Goal: Find contact information: Find contact information

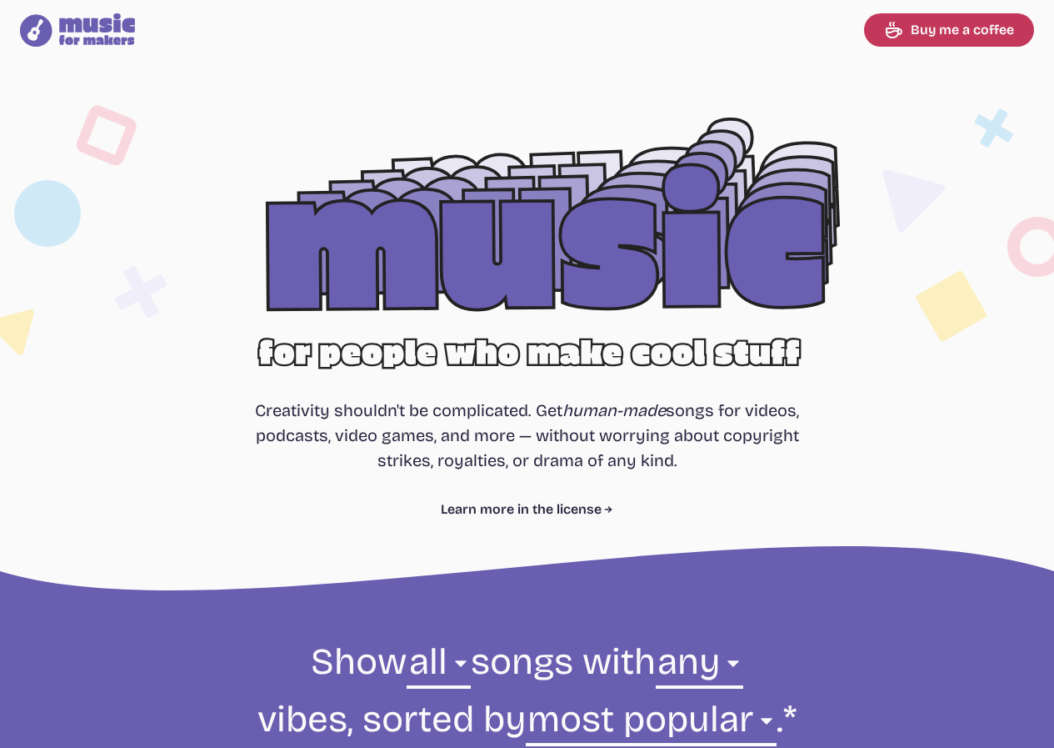
select select "most popular"
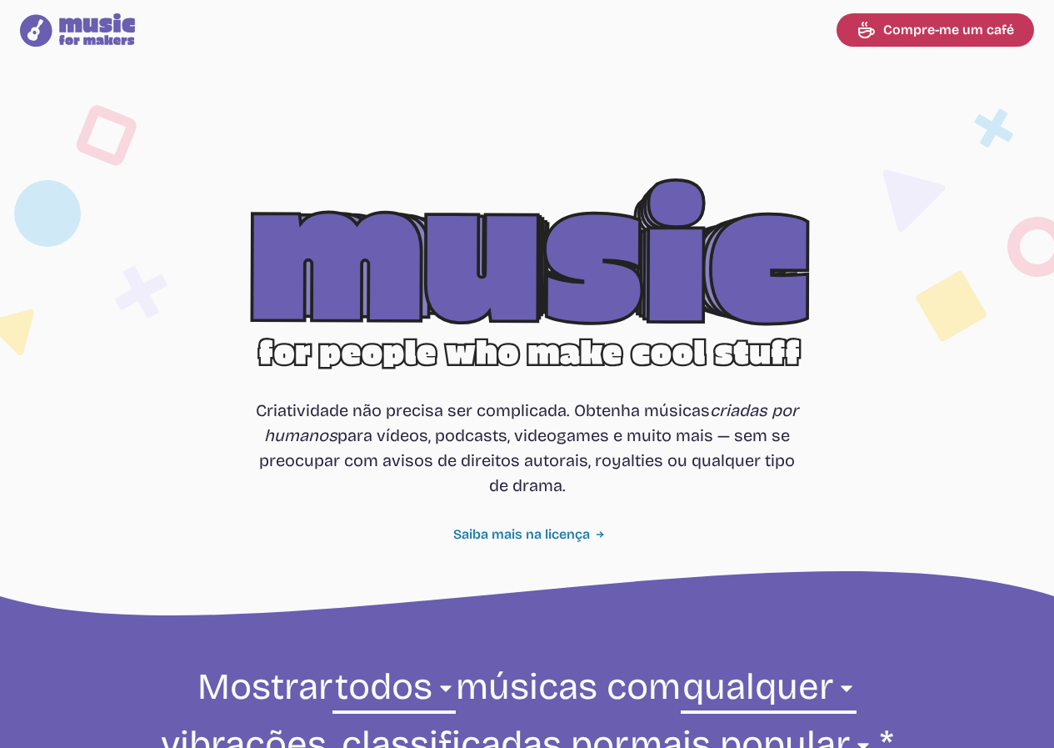
click at [578, 539] on font "Saiba mais na licença" at bounding box center [521, 534] width 137 height 16
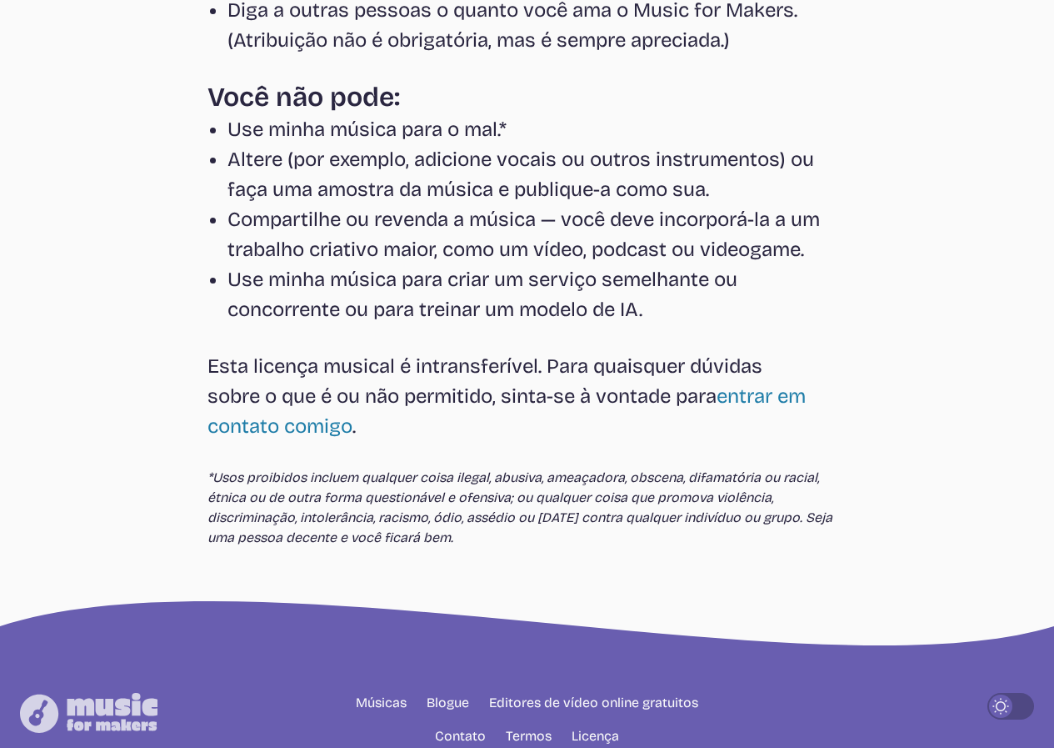
scroll to position [665, 0]
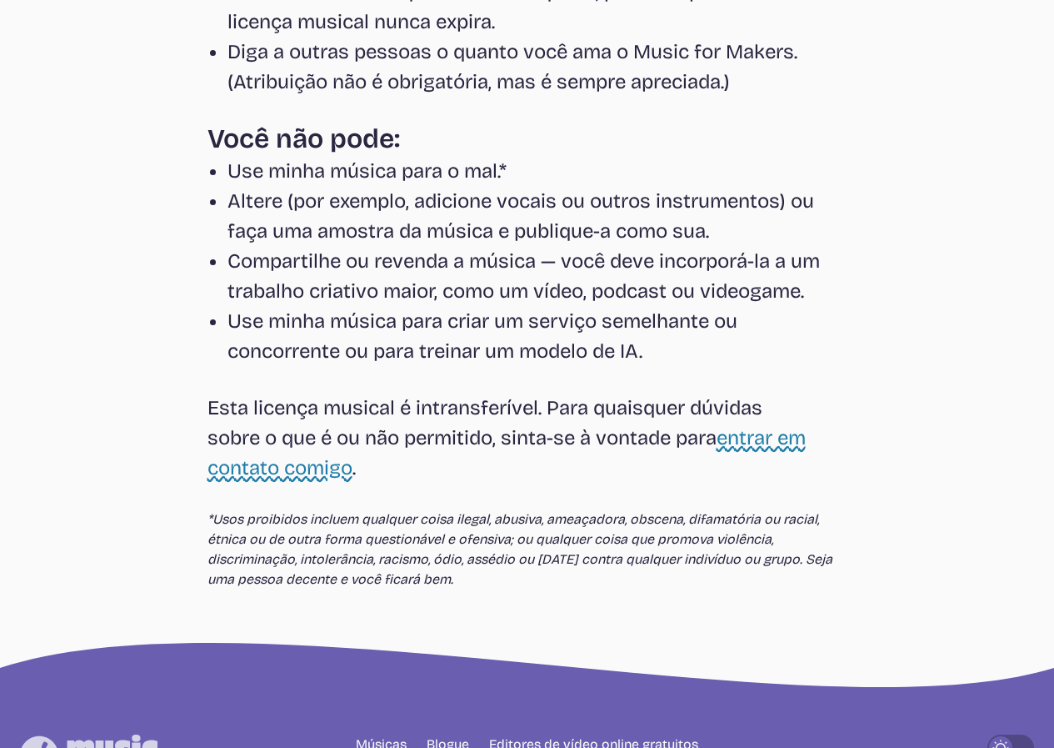
click at [734, 430] on font "entrar em contato comigo" at bounding box center [507, 452] width 598 height 53
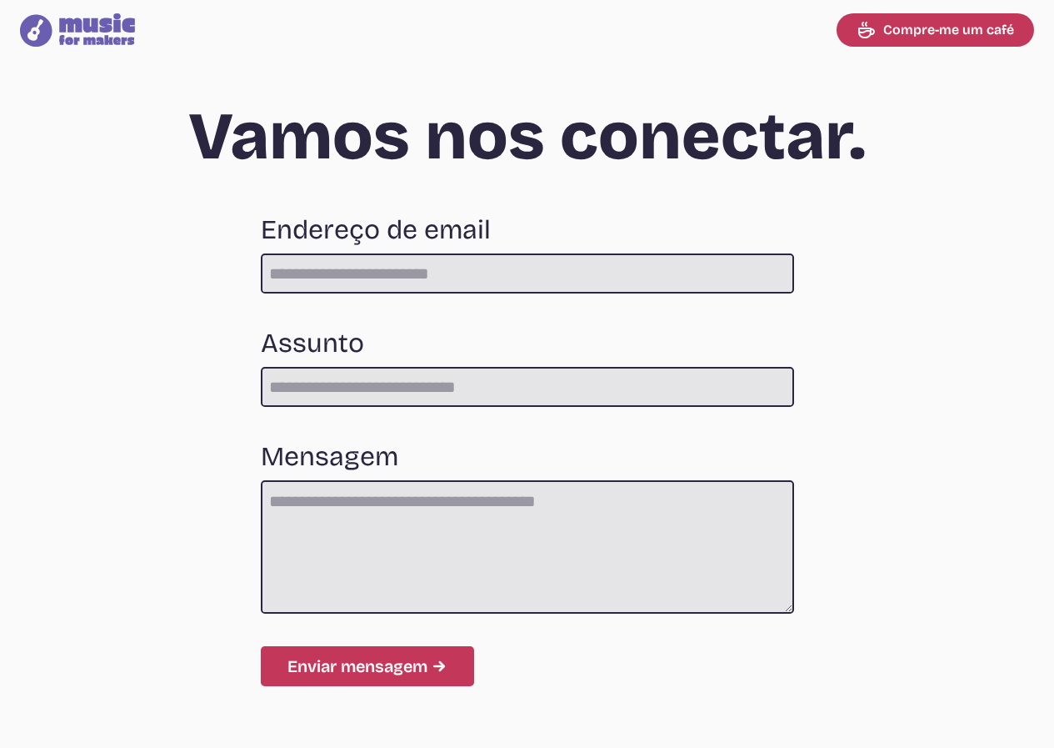
scroll to position [772, 0]
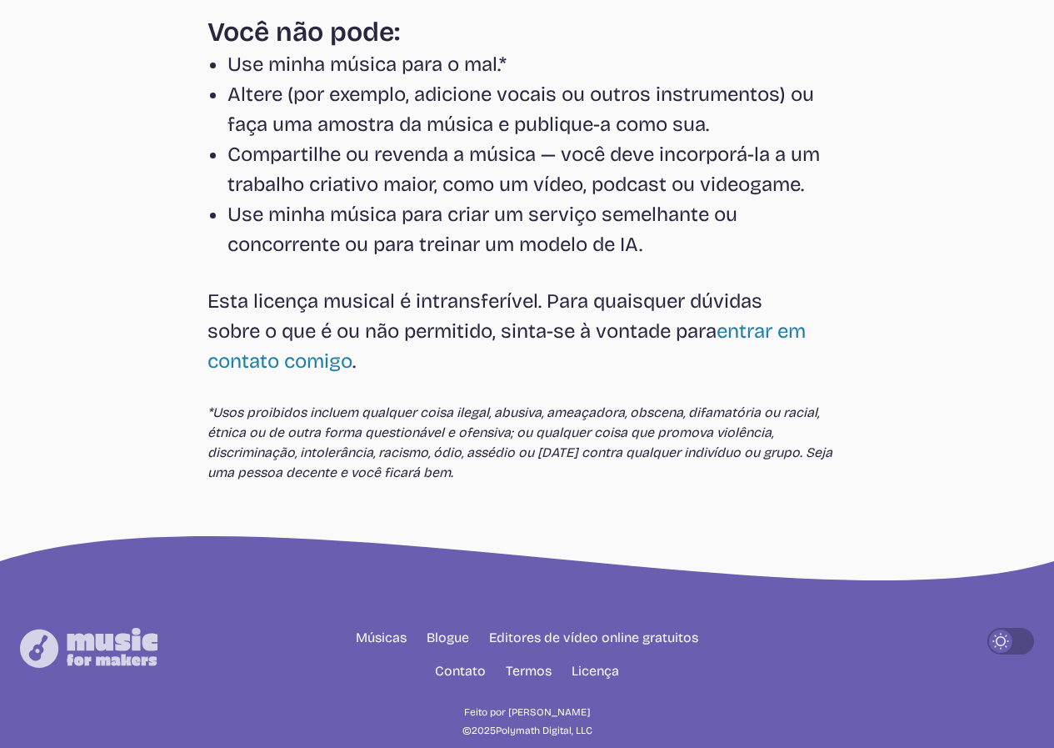
select select "most popular"
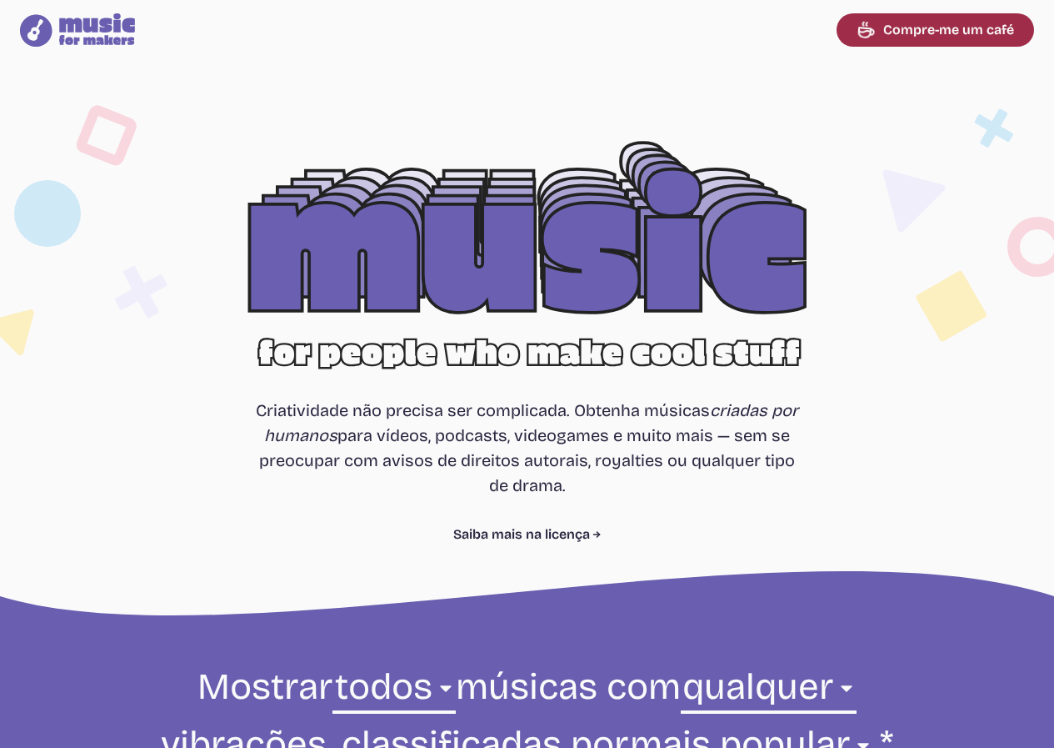
click at [928, 41] on link "Compre-me um café" at bounding box center [936, 29] width 198 height 33
